Goal: Task Accomplishment & Management: Manage account settings

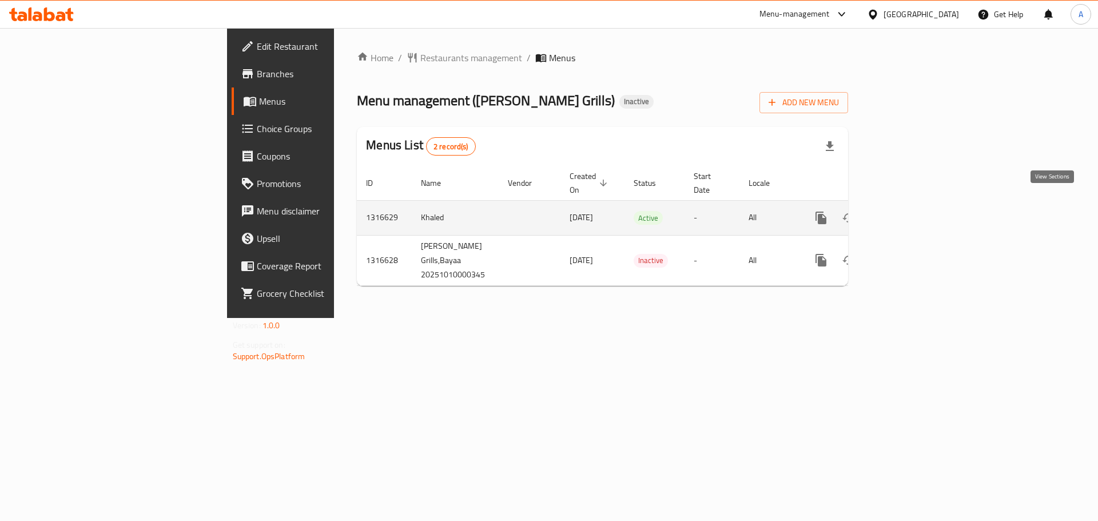
click at [911, 211] on icon "enhanced table" at bounding box center [904, 218] width 14 height 14
click at [909, 214] on icon "enhanced table" at bounding box center [904, 219] width 10 height 10
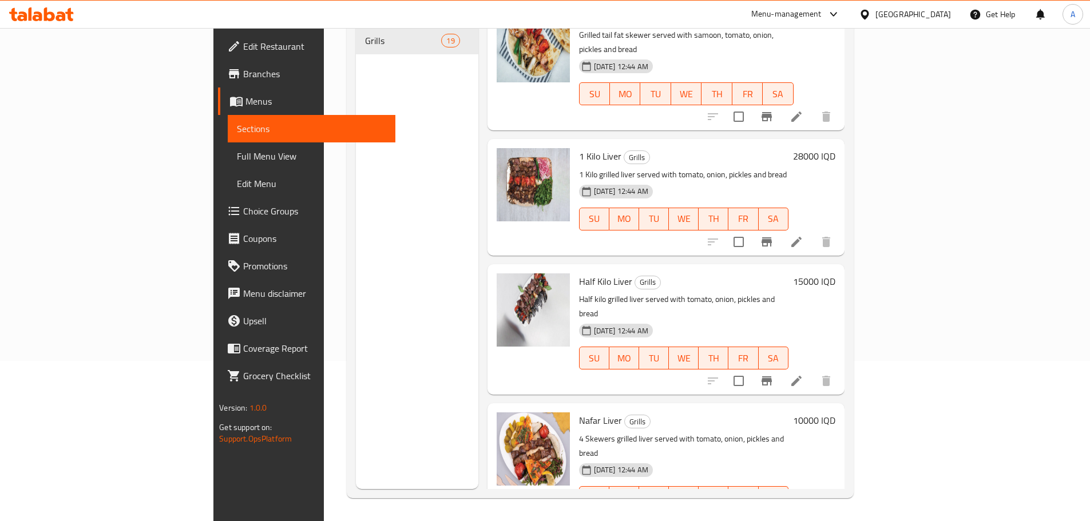
scroll to position [1882, 0]
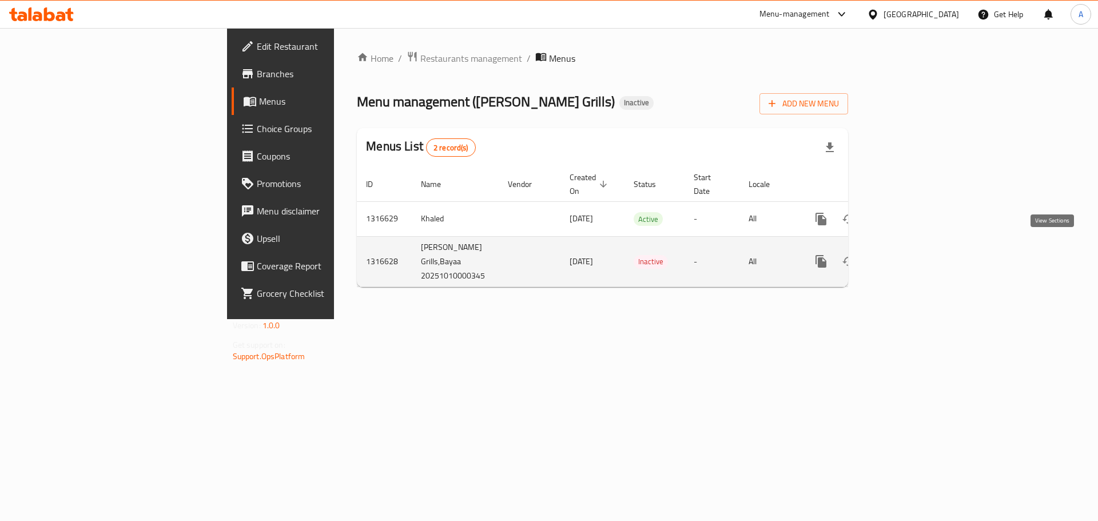
click at [909, 256] on icon "enhanced table" at bounding box center [904, 261] width 10 height 10
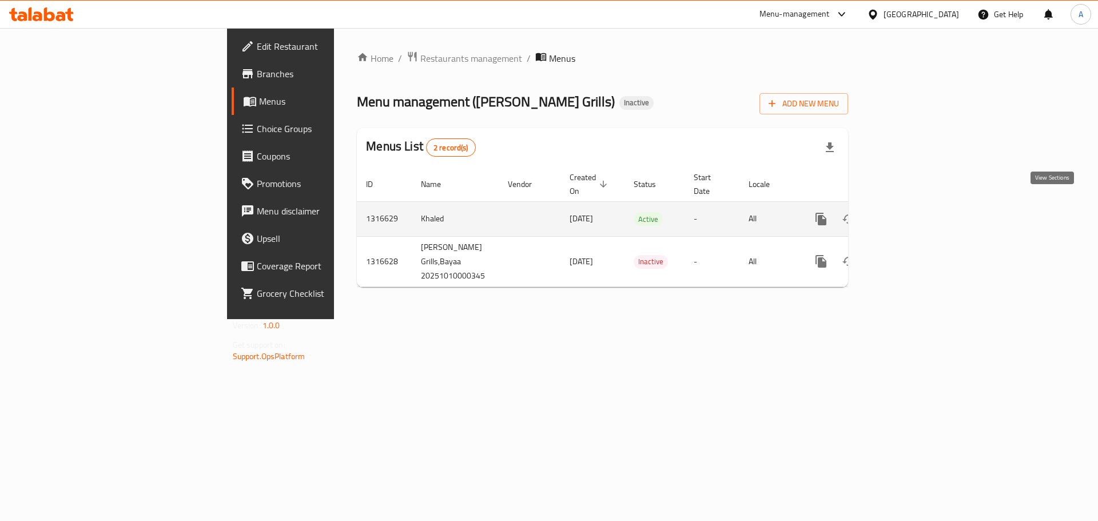
click at [909, 214] on icon "enhanced table" at bounding box center [904, 219] width 10 height 10
